Goal: Navigation & Orientation: Find specific page/section

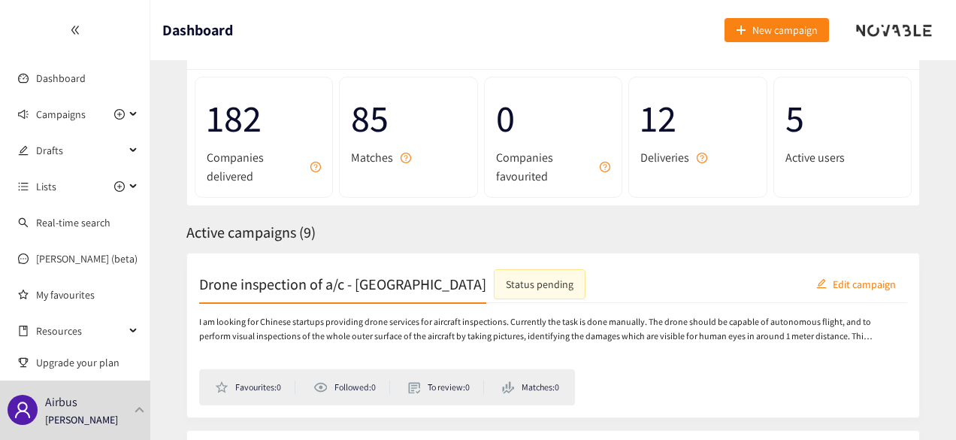
scroll to position [150, 0]
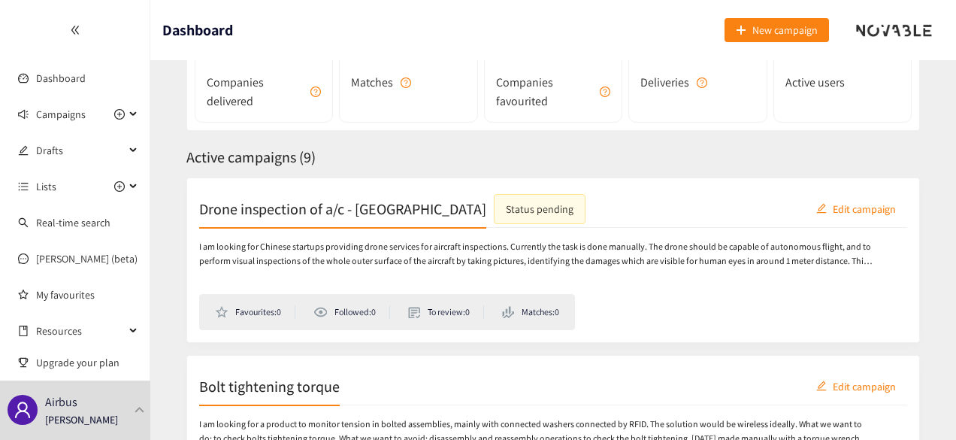
click at [619, 259] on p "I am looking for Chinese startups providing drone services for aircraft inspect…" at bounding box center [536, 254] width 674 height 29
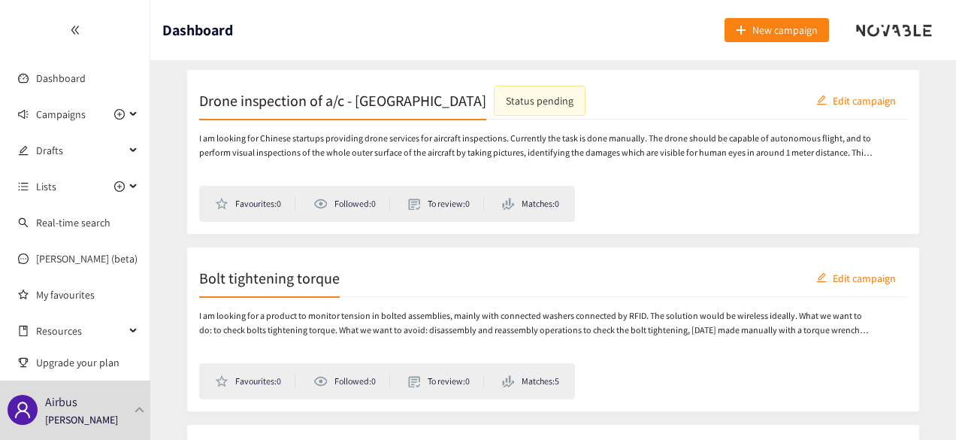
scroll to position [226, 0]
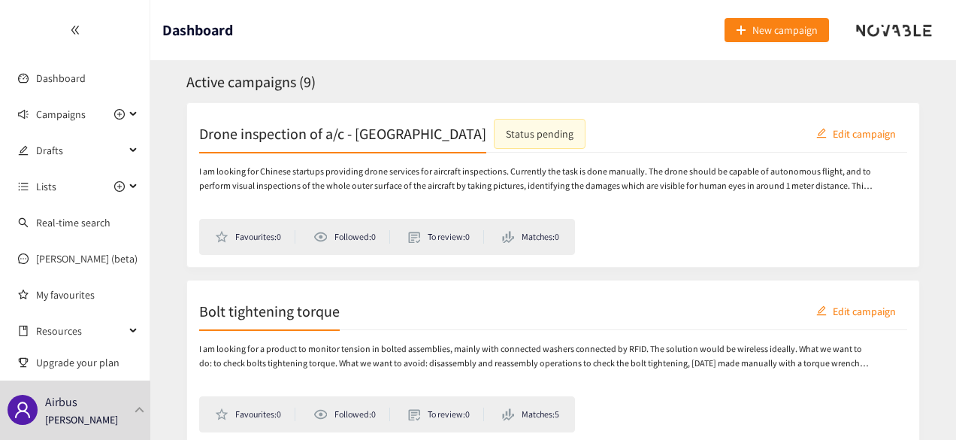
click at [661, 183] on p "I am looking for Chinese startups providing drone services for aircraft inspect…" at bounding box center [536, 179] width 674 height 29
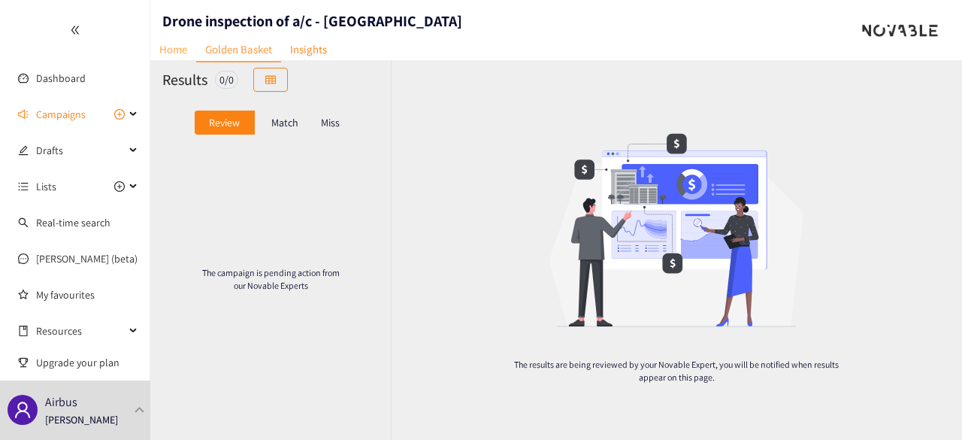
click at [165, 55] on link "Home" at bounding box center [173, 49] width 46 height 23
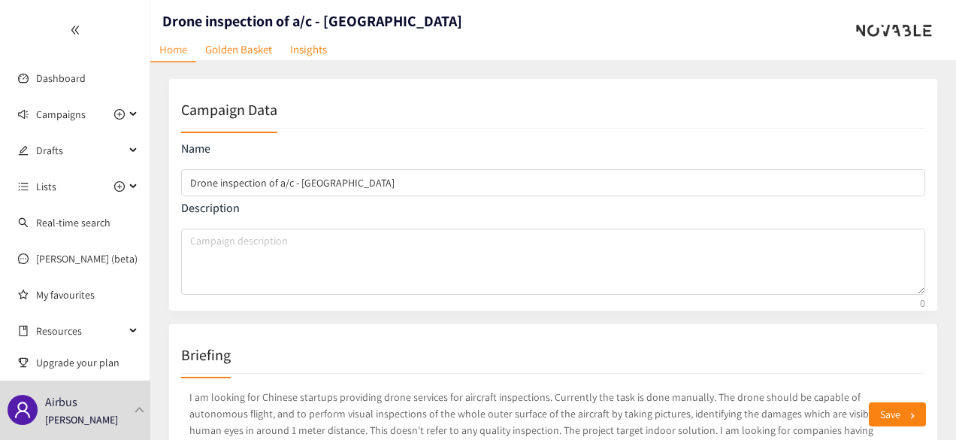
click at [80, 38] on div at bounding box center [75, 30] width 150 height 60
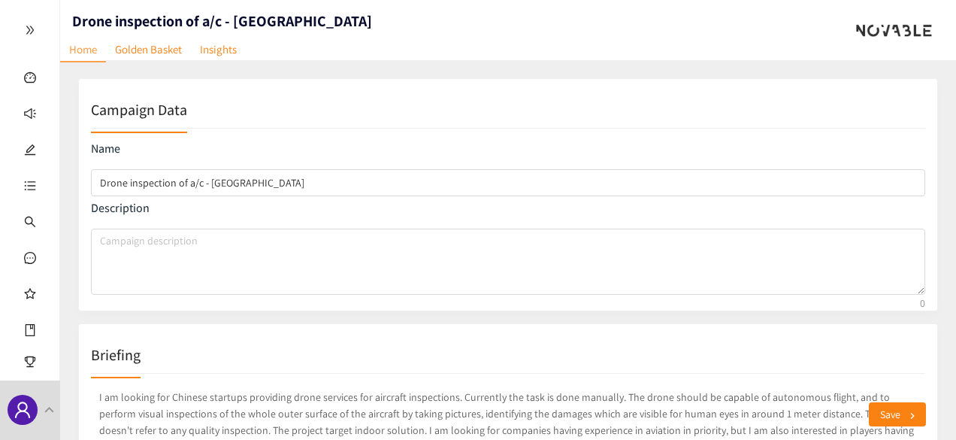
click at [29, 35] on div at bounding box center [29, 30] width 59 height 60
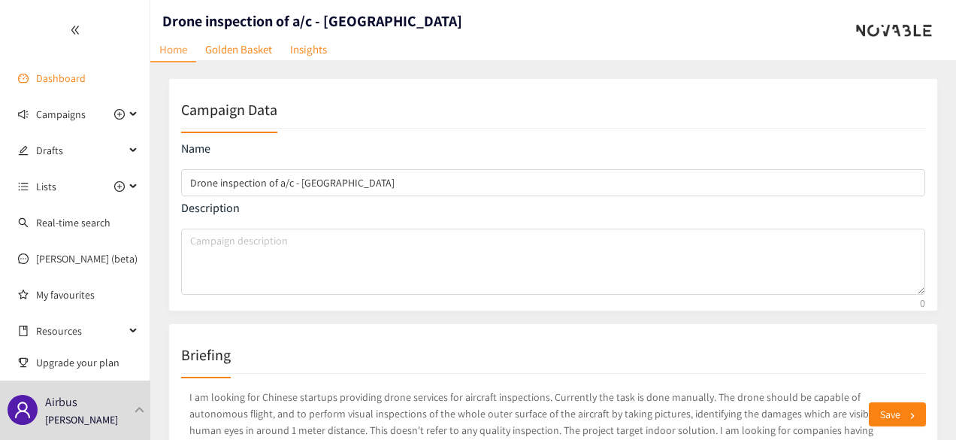
click at [58, 85] on link "Dashboard" at bounding box center [61, 78] width 50 height 14
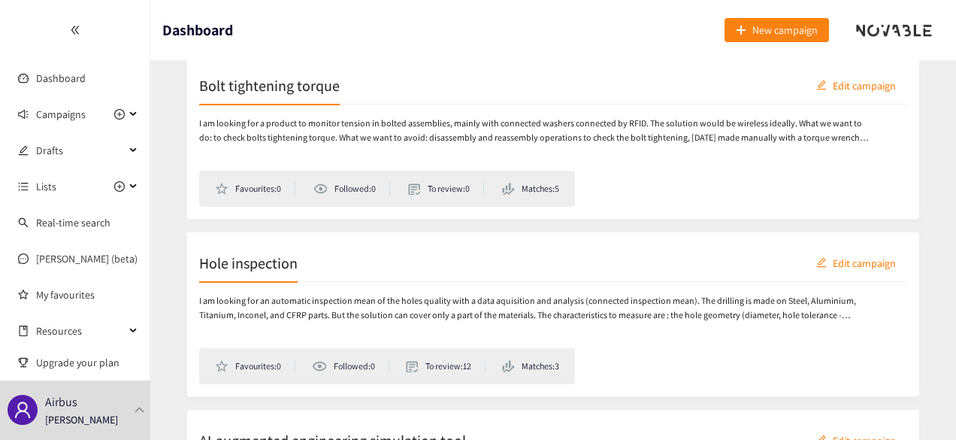
scroll to position [376, 0]
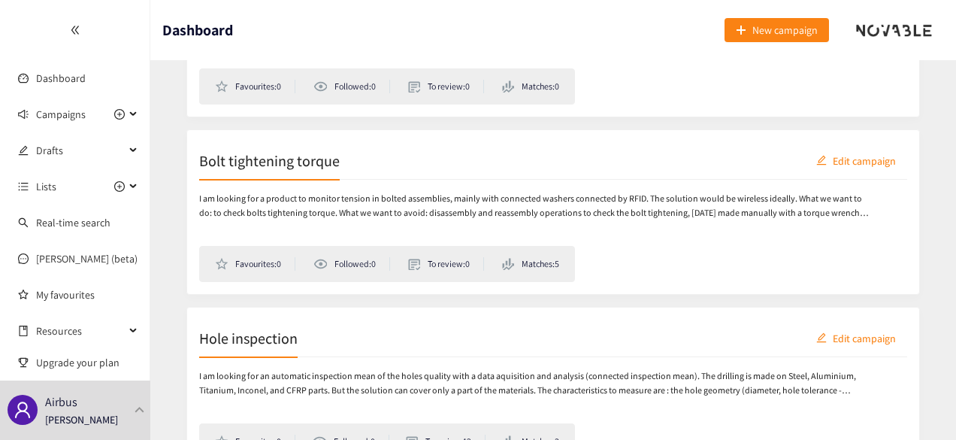
click at [357, 166] on div "Bolt tightening torque Edit campaign" at bounding box center [553, 161] width 708 height 38
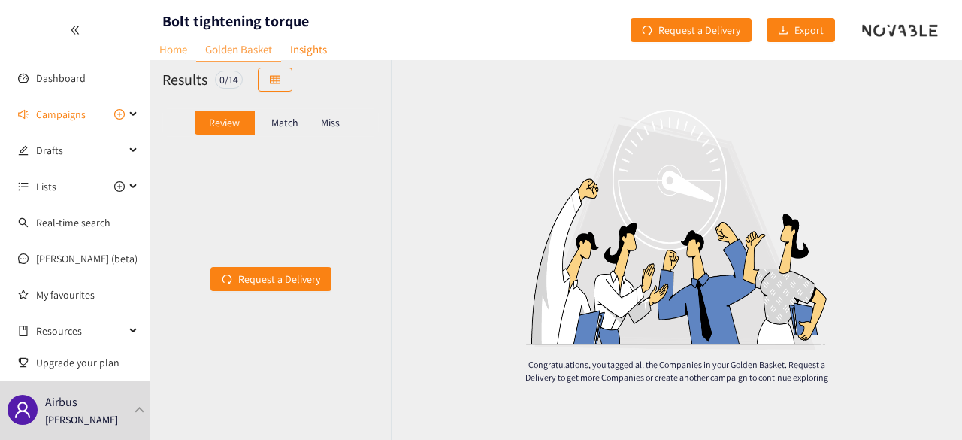
click at [180, 53] on link "Home" at bounding box center [173, 49] width 46 height 23
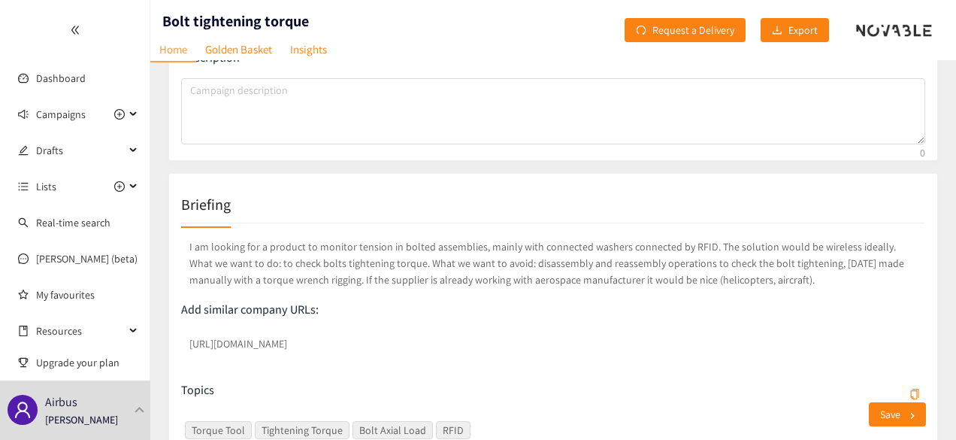
scroll to position [269, 0]
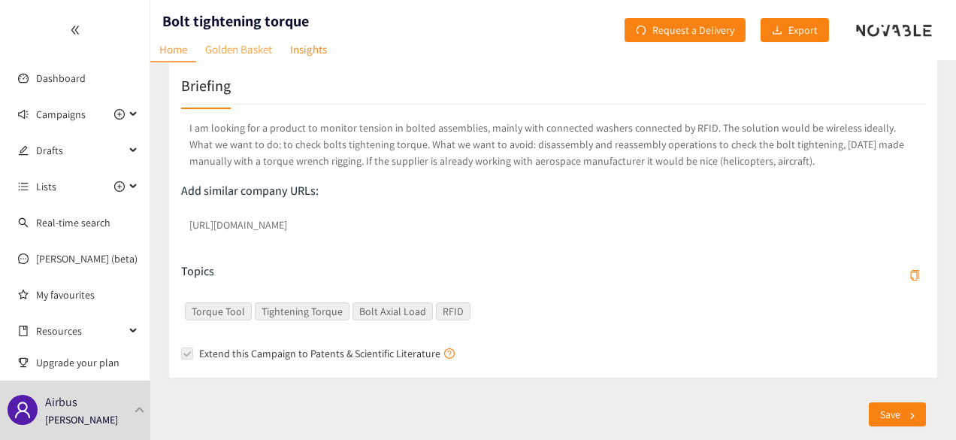
click at [238, 47] on link "Golden Basket" at bounding box center [238, 49] width 85 height 23
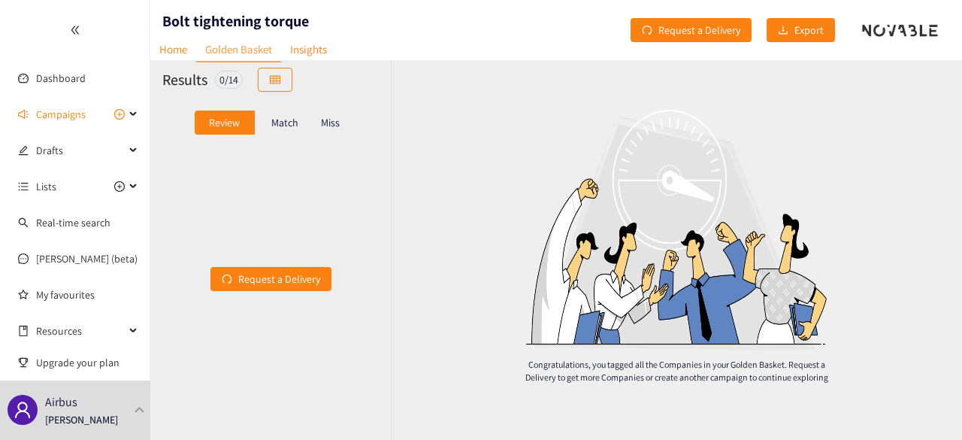
click at [288, 122] on p "Match" at bounding box center [284, 123] width 27 height 12
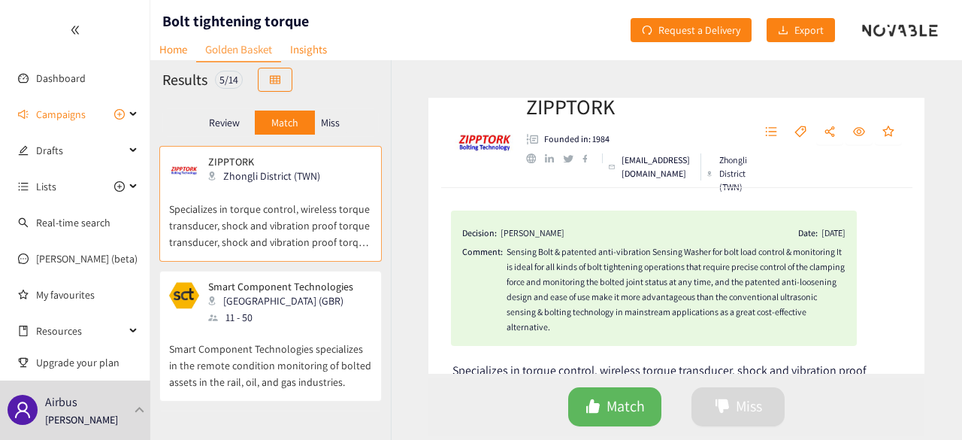
click at [340, 123] on div "Miss" at bounding box center [331, 123] width 32 height 24
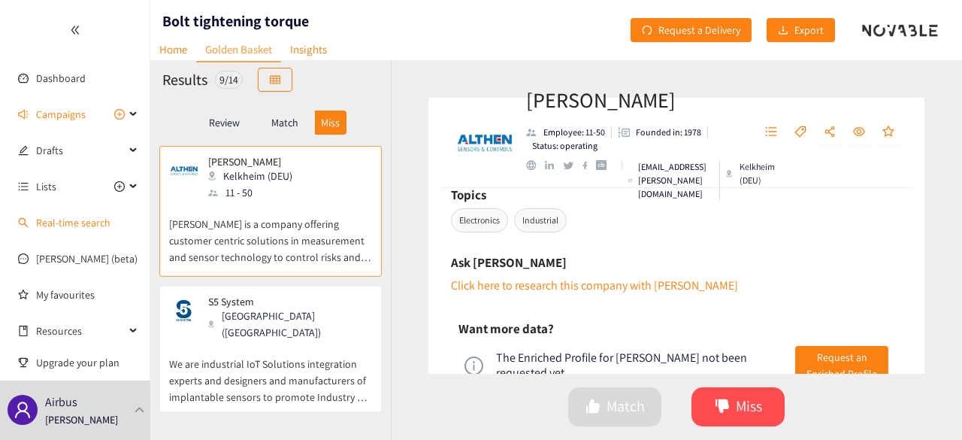
click at [59, 229] on link "Real-time search" at bounding box center [73, 223] width 74 height 14
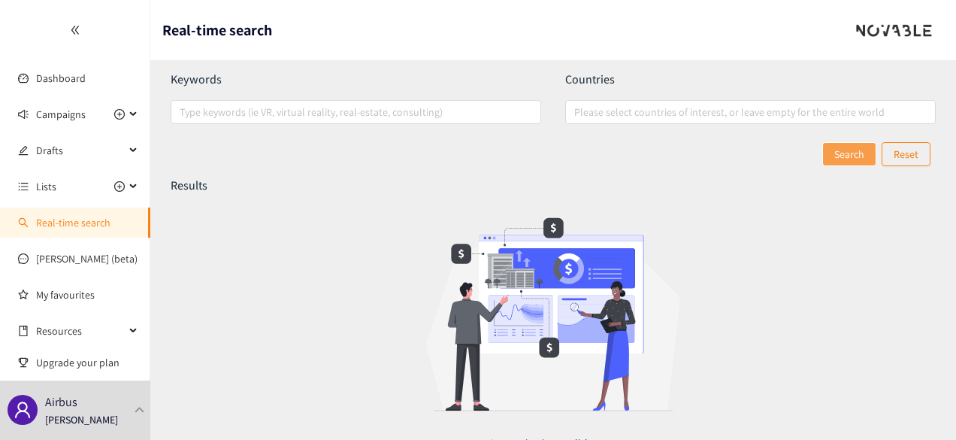
click at [76, 26] on icon "double-left" at bounding box center [75, 30] width 11 height 11
